Goal: Book appointment/travel/reservation

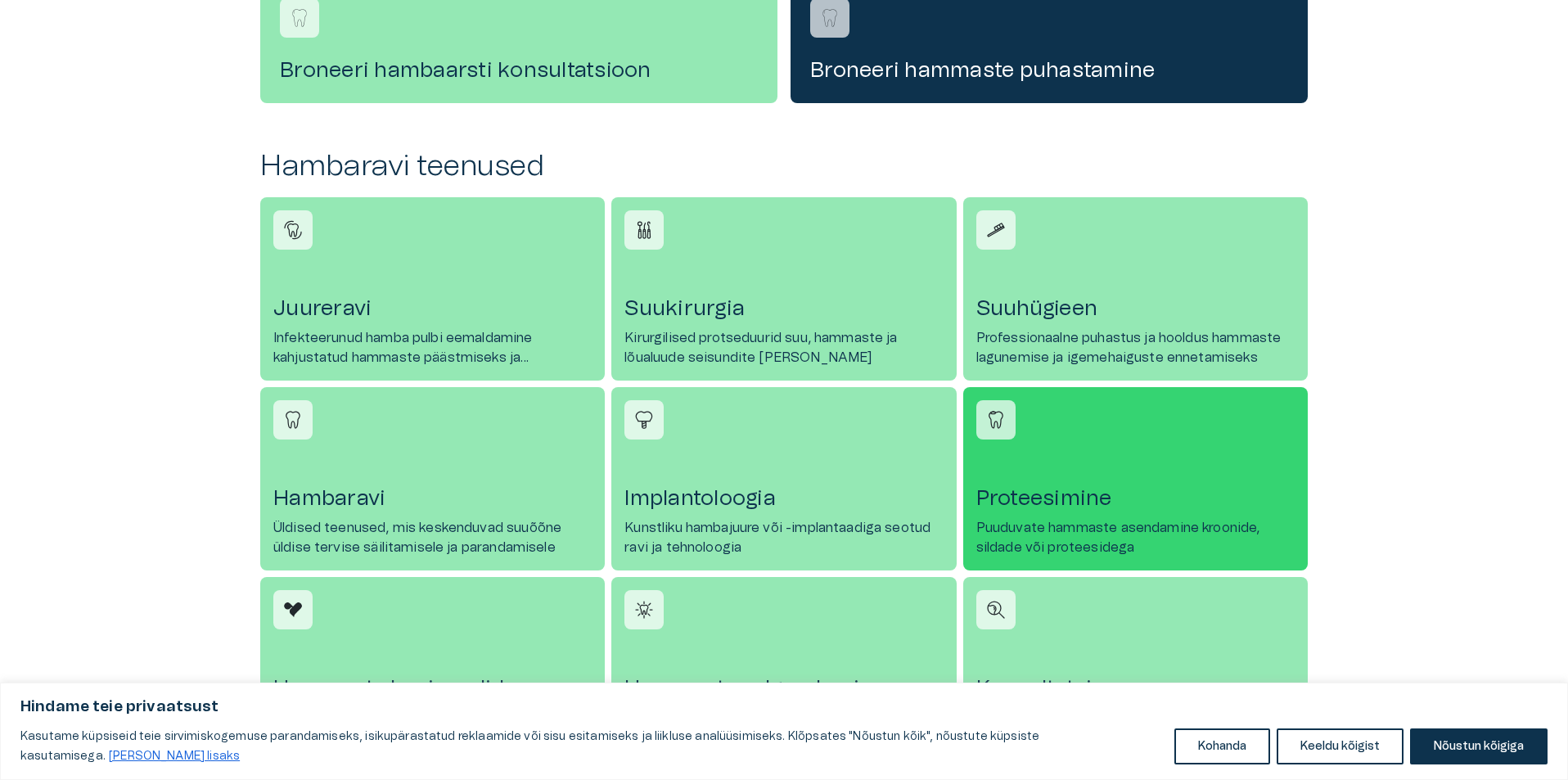
click at [1051, 529] on p "Puuduvate hammaste asendamine kroonide, sildade või proteesidega" at bounding box center [1136, 537] width 318 height 39
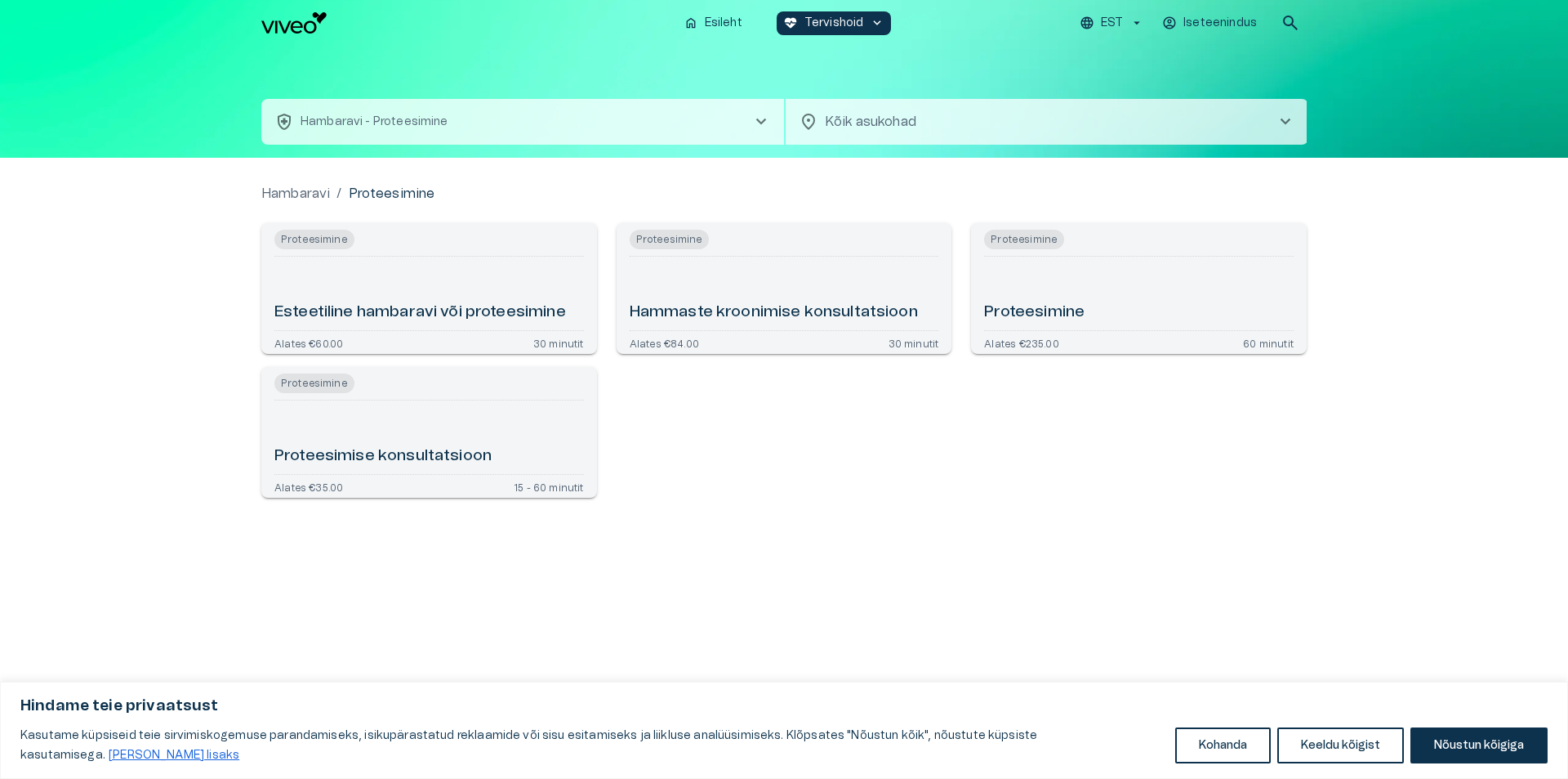
click at [1028, 304] on h6 "Proteesimine" at bounding box center [1034, 313] width 100 height 22
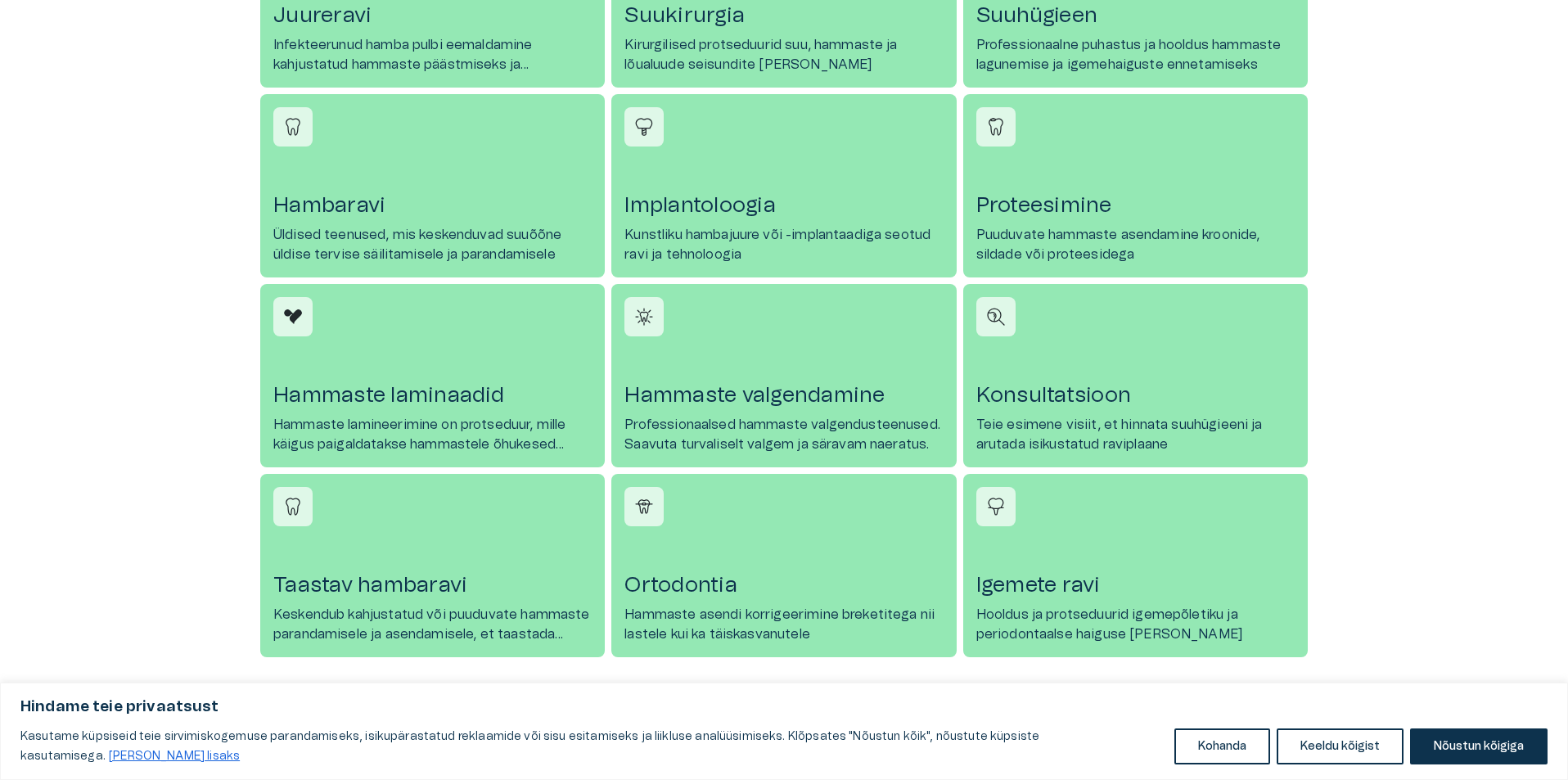
scroll to position [982, 0]
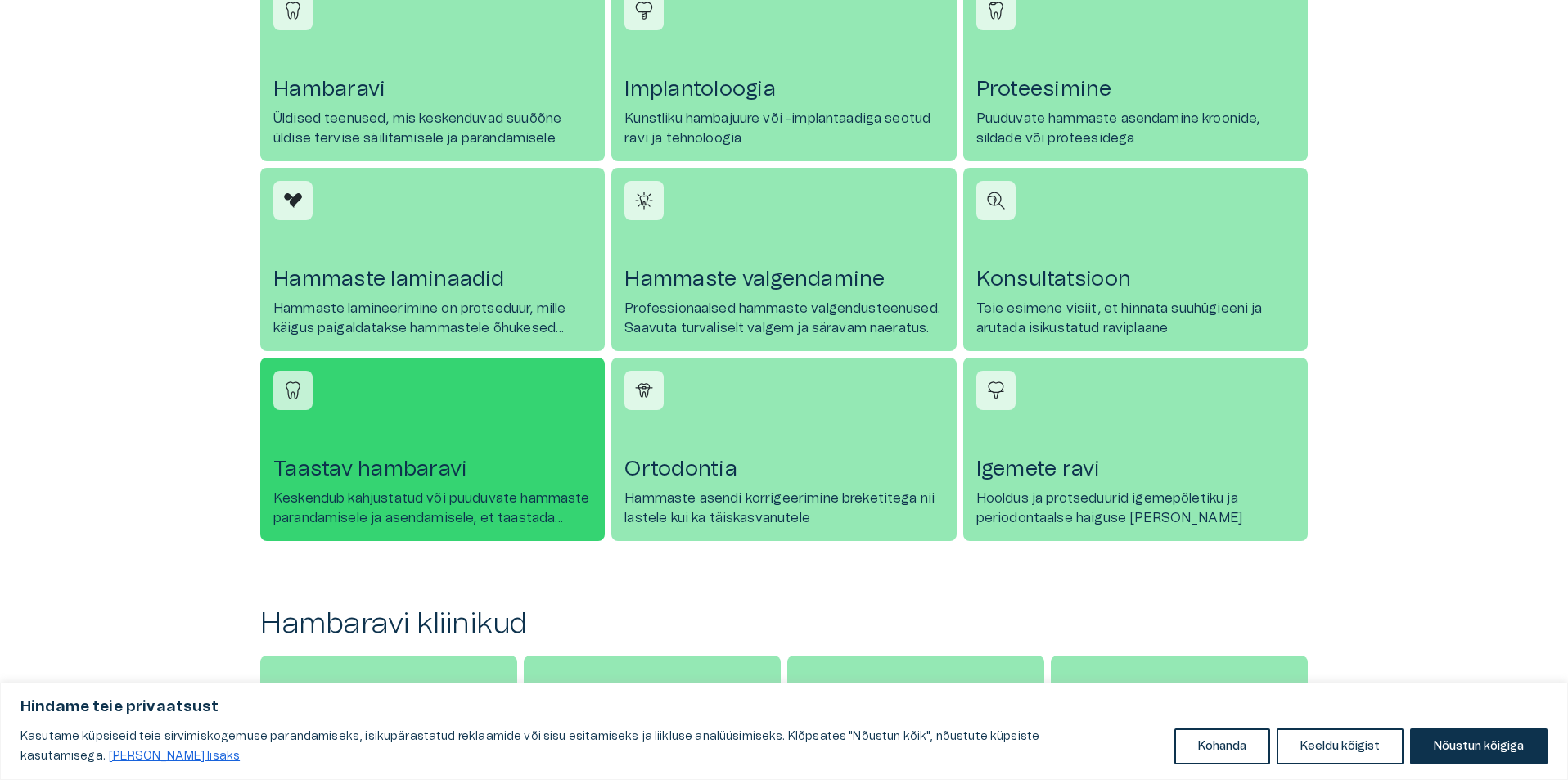
click at [467, 486] on link "Taastav hambaravi Keskendub kahjustatud või puuduvate hammaste parandamisele ja…" at bounding box center [432, 448] width 344 height 184
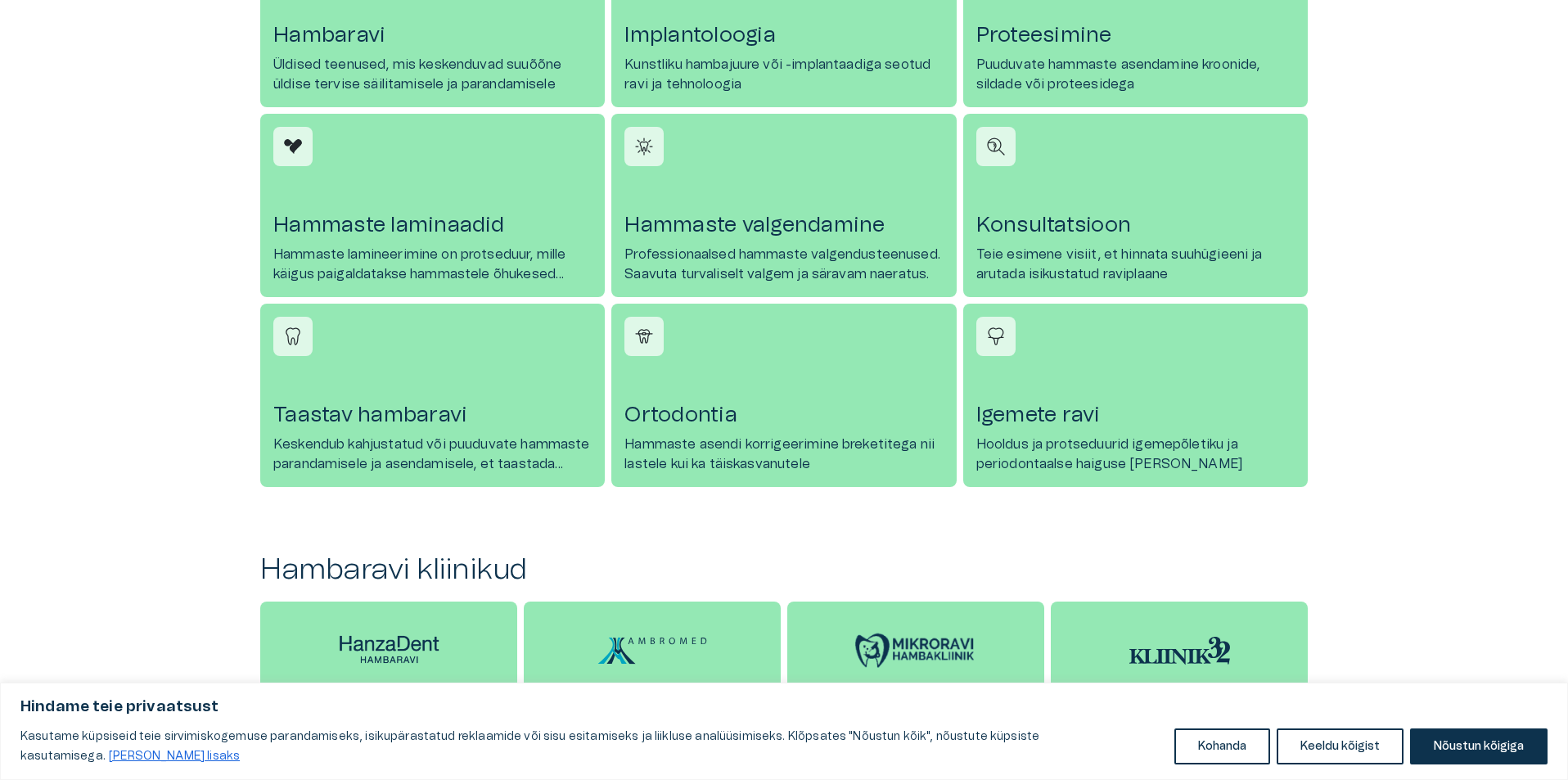
scroll to position [900, 0]
